Goal: Understand process/instructions: Learn about a topic

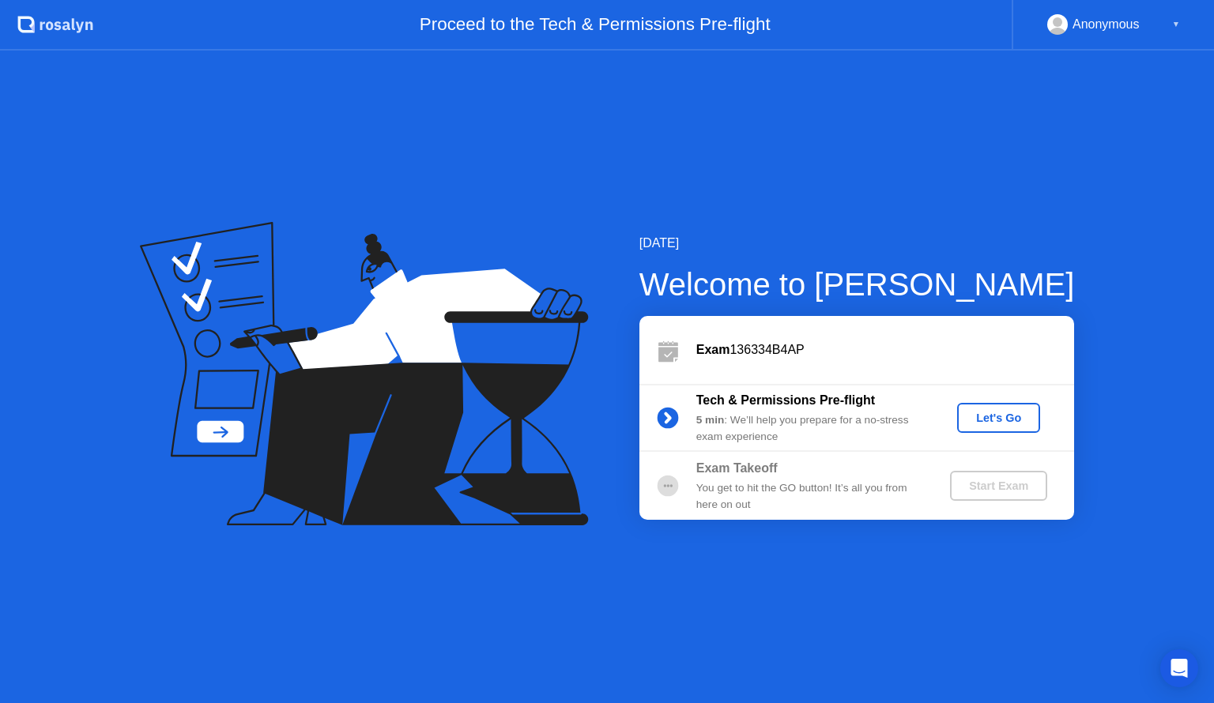
click at [993, 424] on div "Let's Go" at bounding box center [998, 418] width 70 height 13
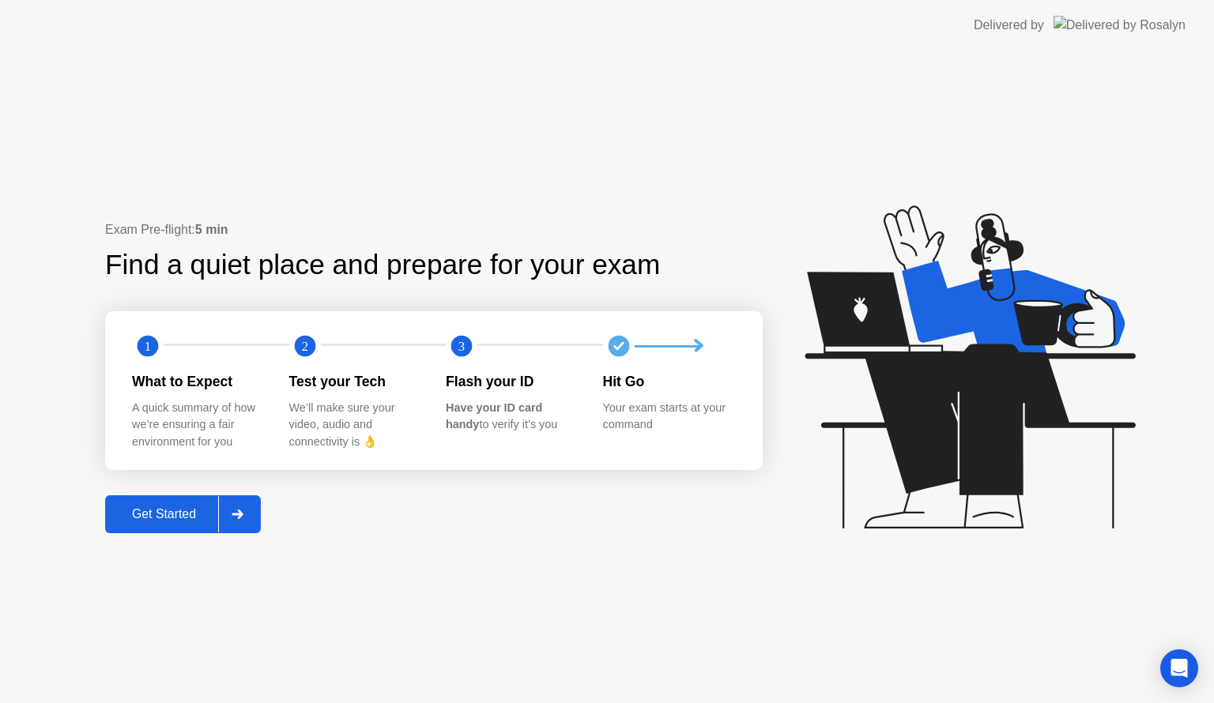
click at [234, 526] on div at bounding box center [237, 514] width 38 height 36
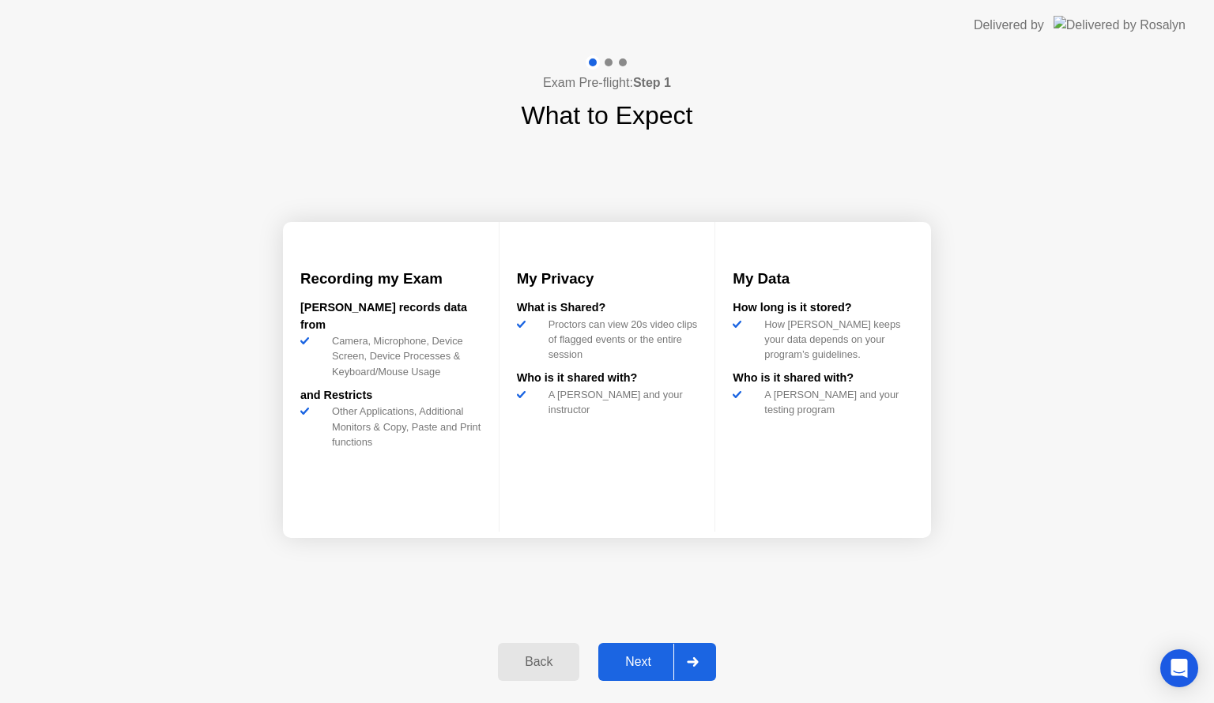
click at [696, 662] on icon at bounding box center [692, 662] width 11 height 9
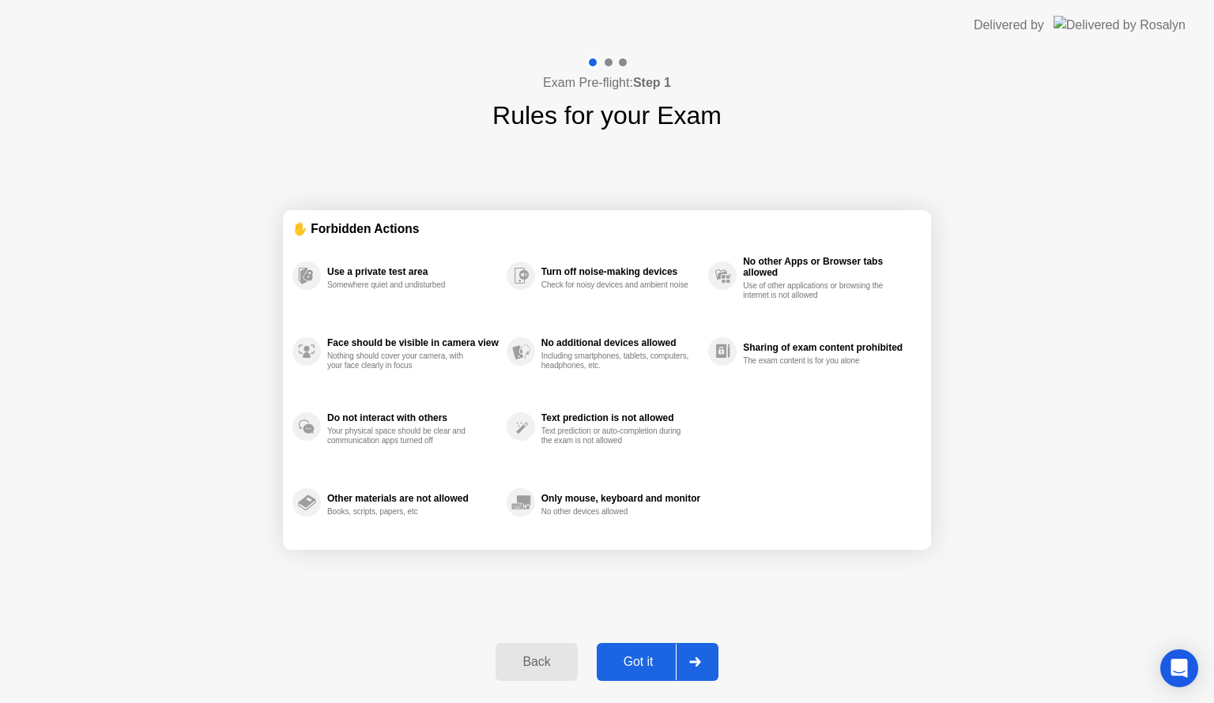
click at [696, 662] on icon at bounding box center [694, 662] width 11 height 9
select select "**********"
select select "*******"
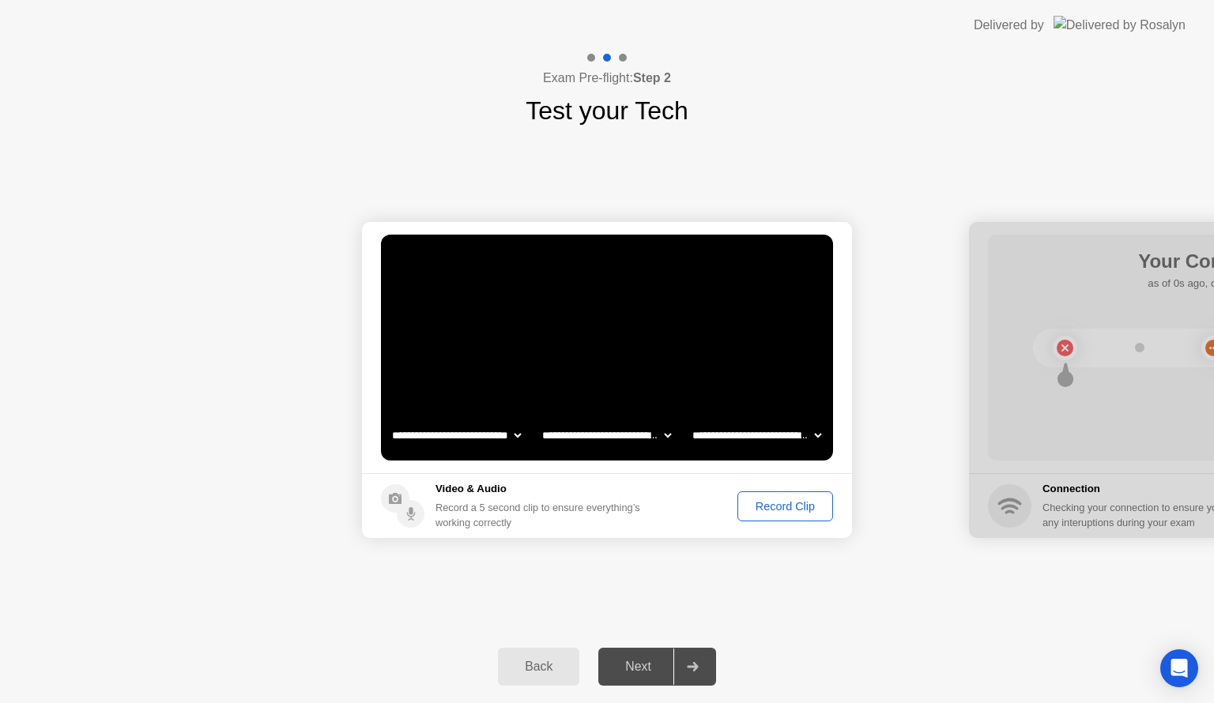
click at [787, 507] on div "Record Clip" at bounding box center [785, 506] width 85 height 13
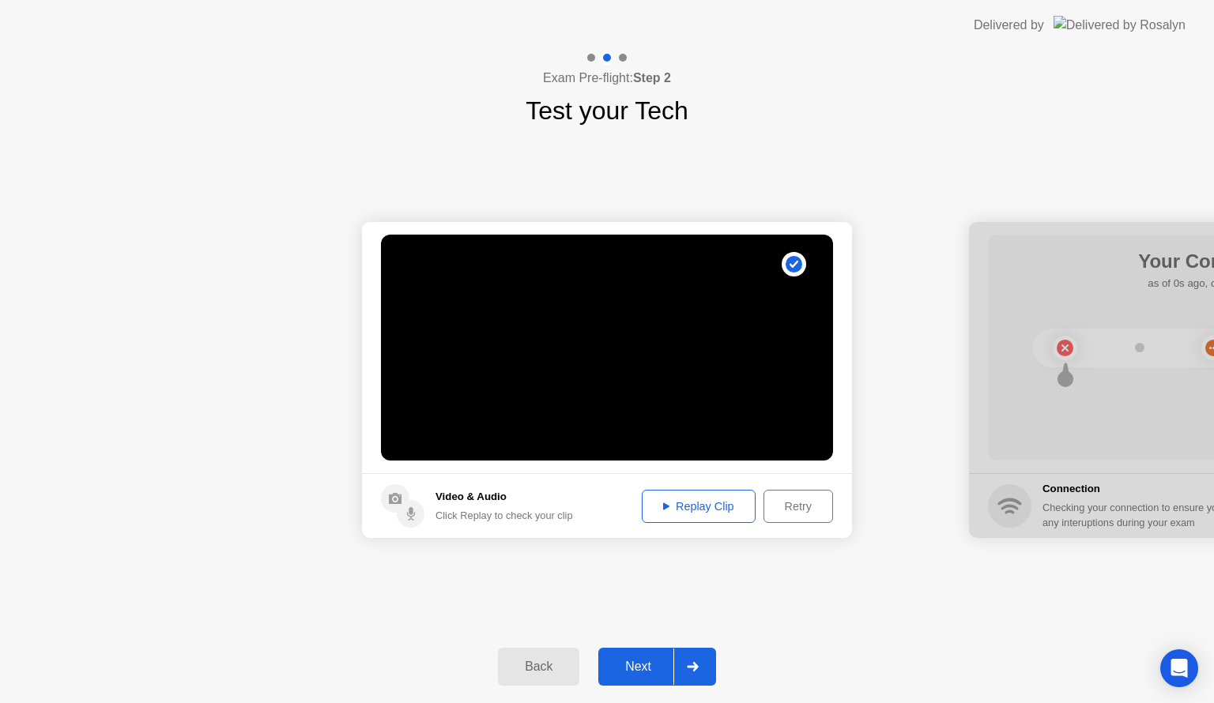
click at [692, 662] on icon at bounding box center [693, 666] width 12 height 9
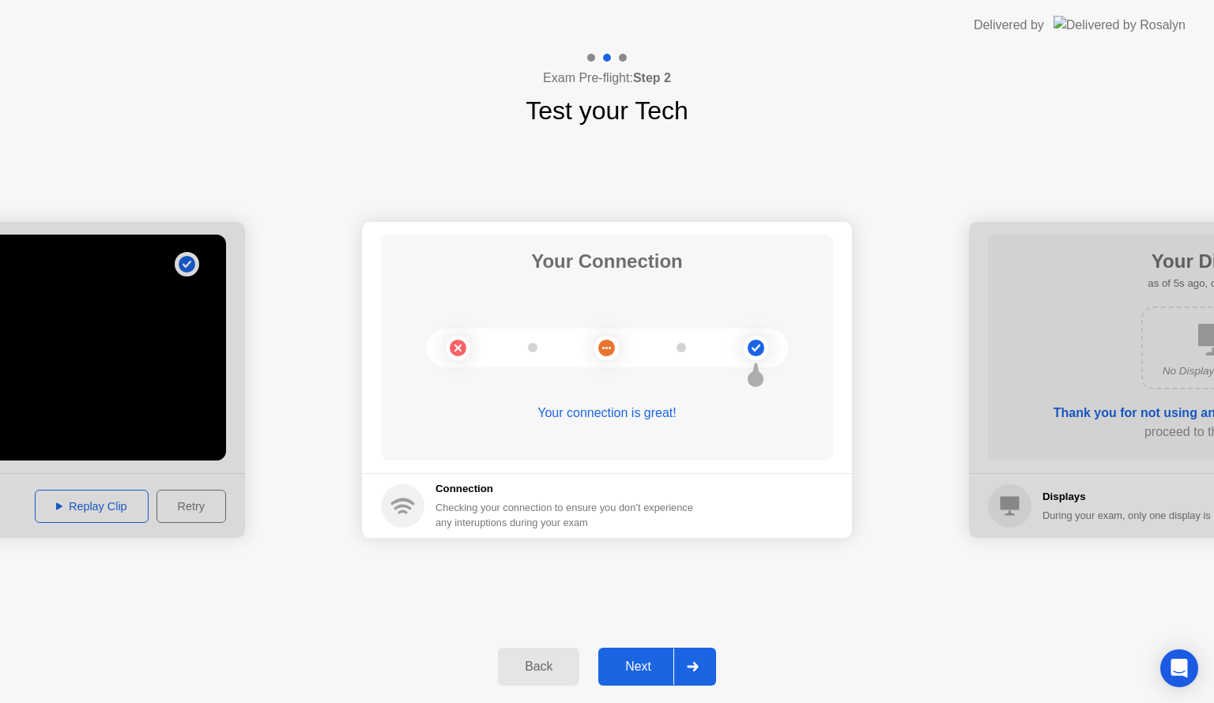
click at [693, 677] on div at bounding box center [692, 667] width 38 height 36
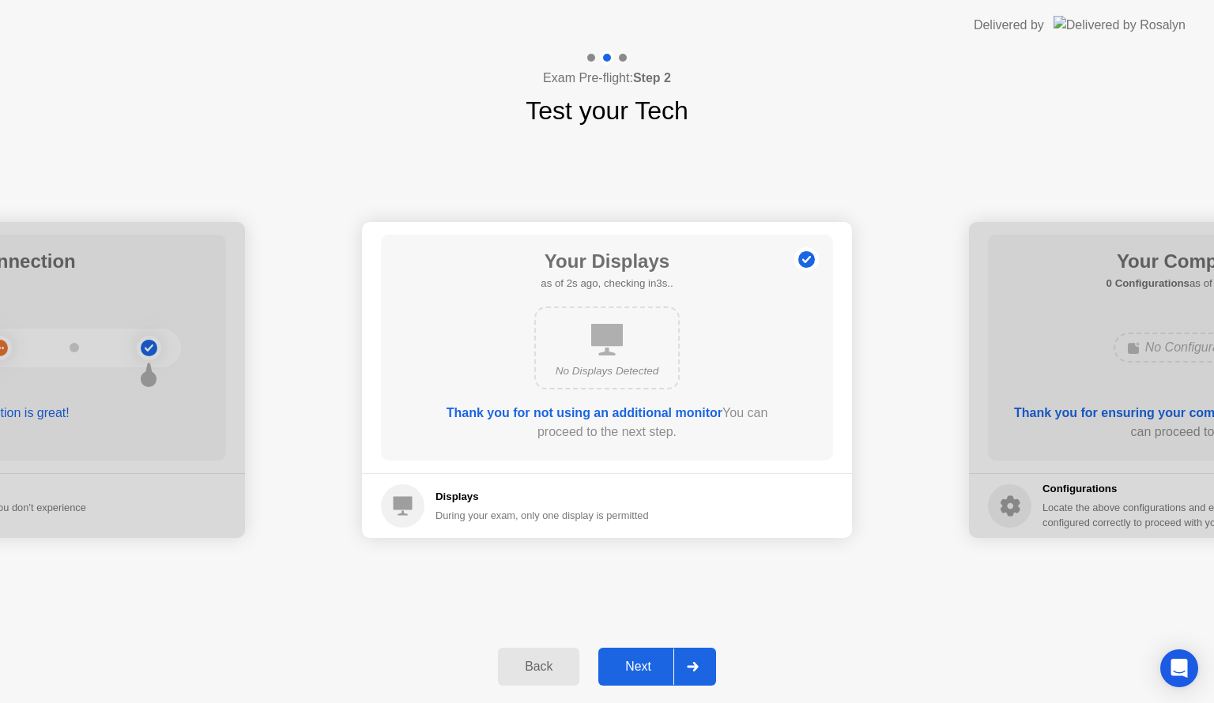
click at [693, 677] on div at bounding box center [692, 667] width 38 height 36
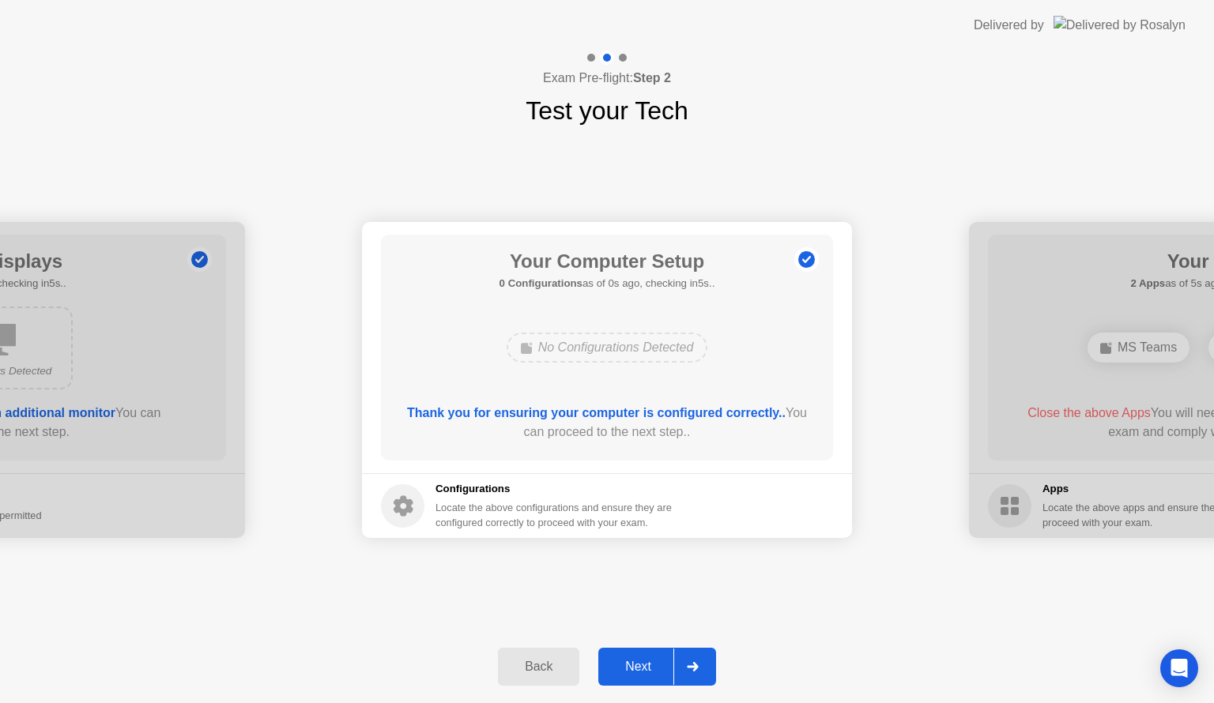
click at [688, 669] on icon at bounding box center [693, 666] width 12 height 9
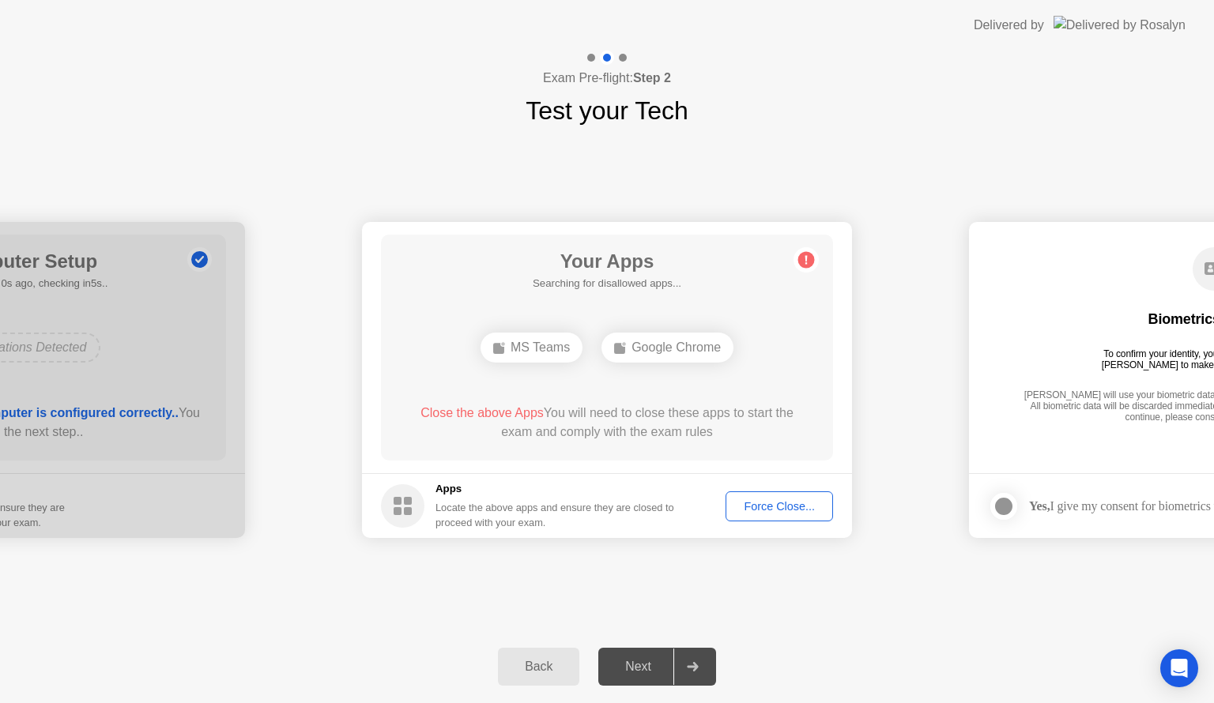
click at [782, 503] on div "Force Close..." at bounding box center [779, 506] width 96 height 13
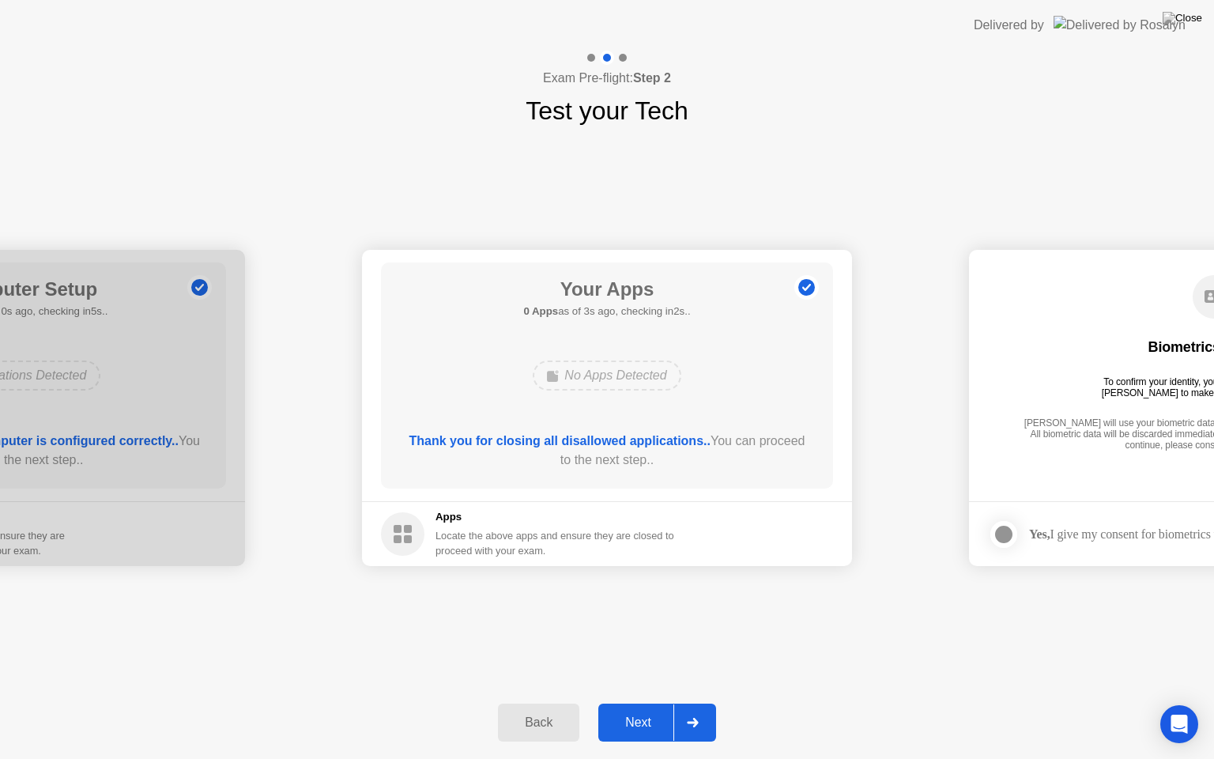
click at [689, 703] on icon at bounding box center [693, 722] width 12 height 9
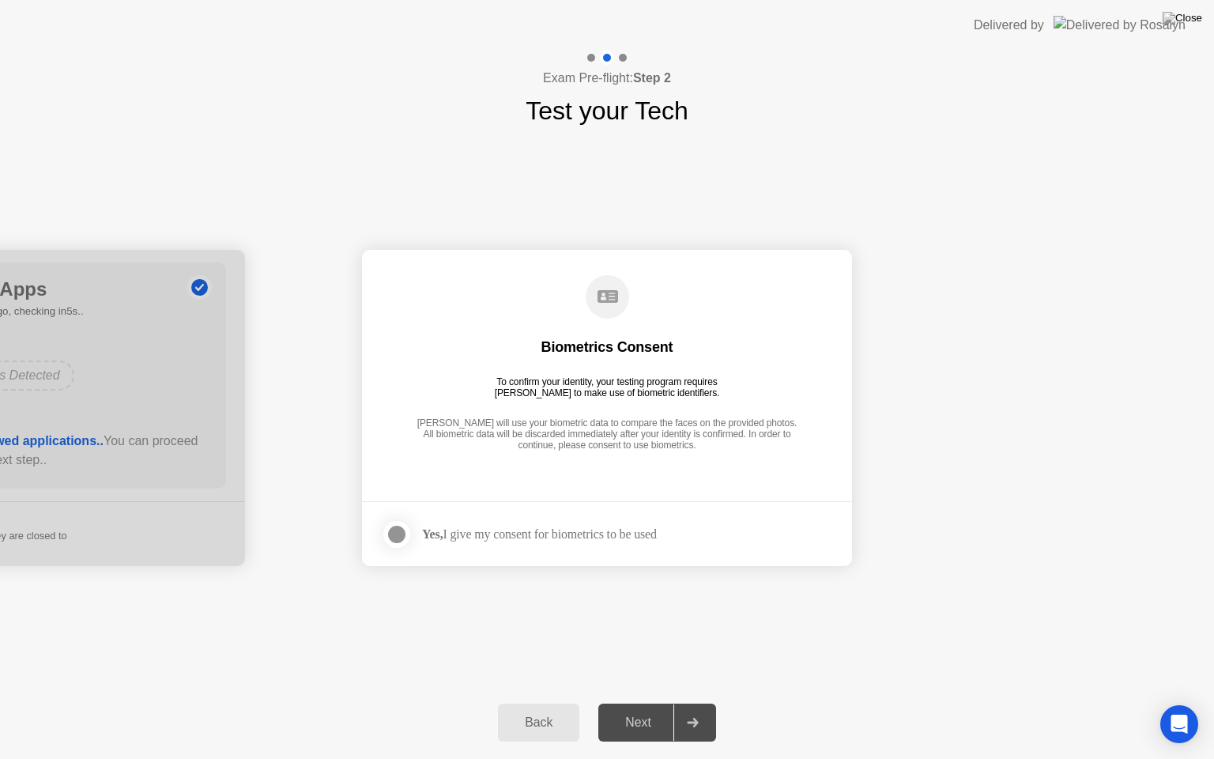
click at [406, 529] on div at bounding box center [396, 534] width 19 height 19
click at [1191, 25] on img at bounding box center [1183, 18] width 40 height 13
